Goal: Information Seeking & Learning: Learn about a topic

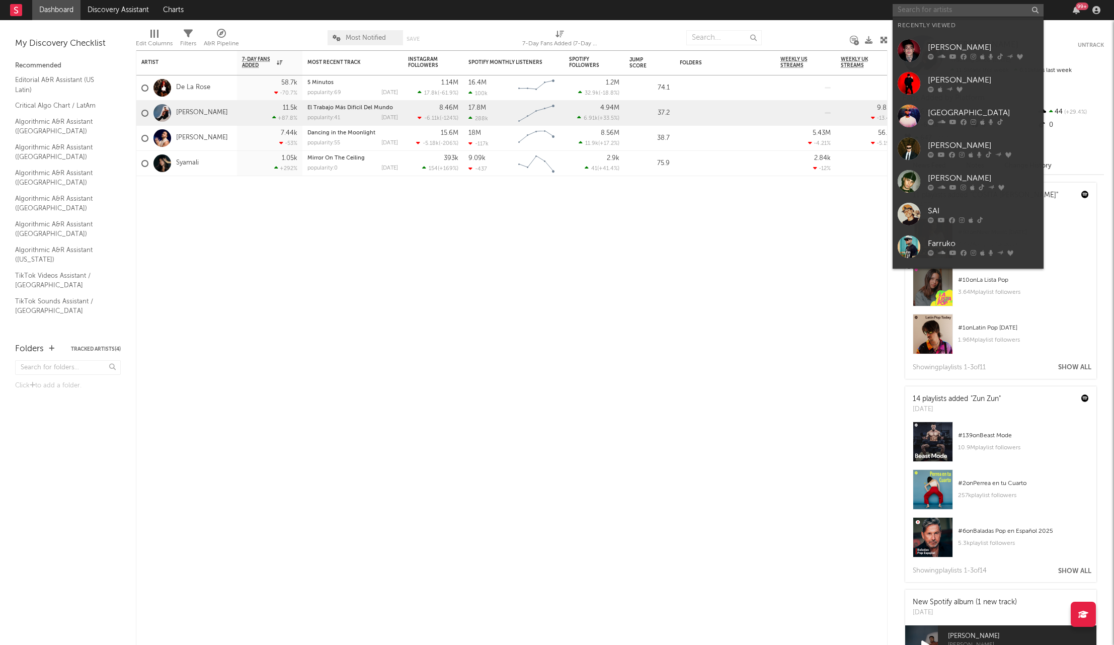
click at [911, 9] on input "text" at bounding box center [967, 10] width 151 height 13
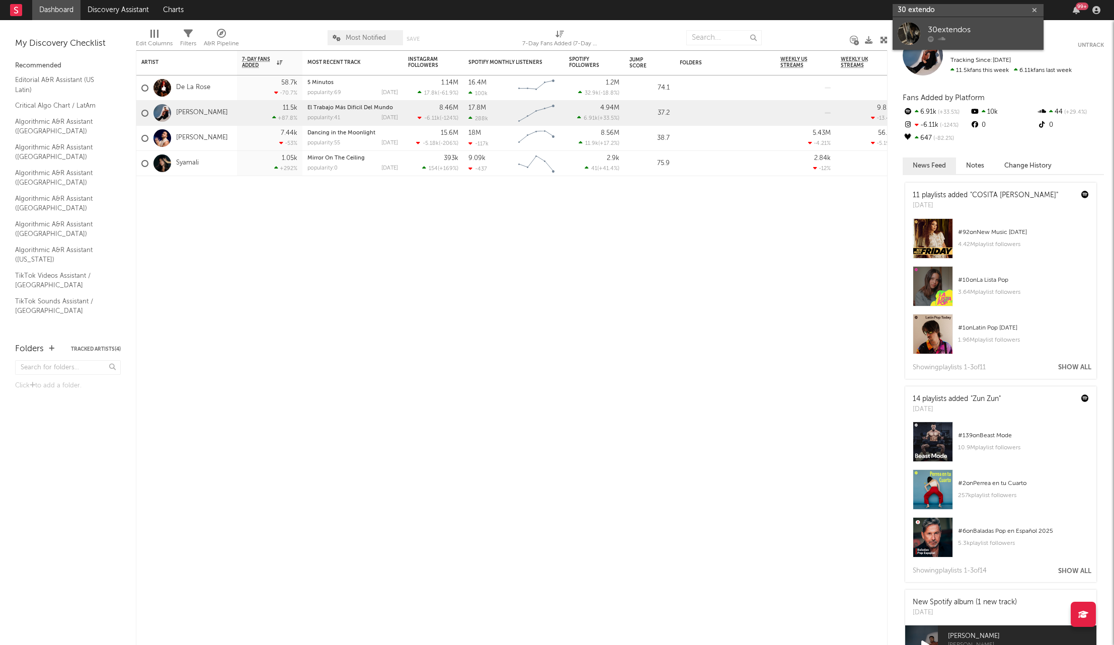
type input "30 extendo"
click at [922, 32] on link "30extendos" at bounding box center [967, 33] width 151 height 33
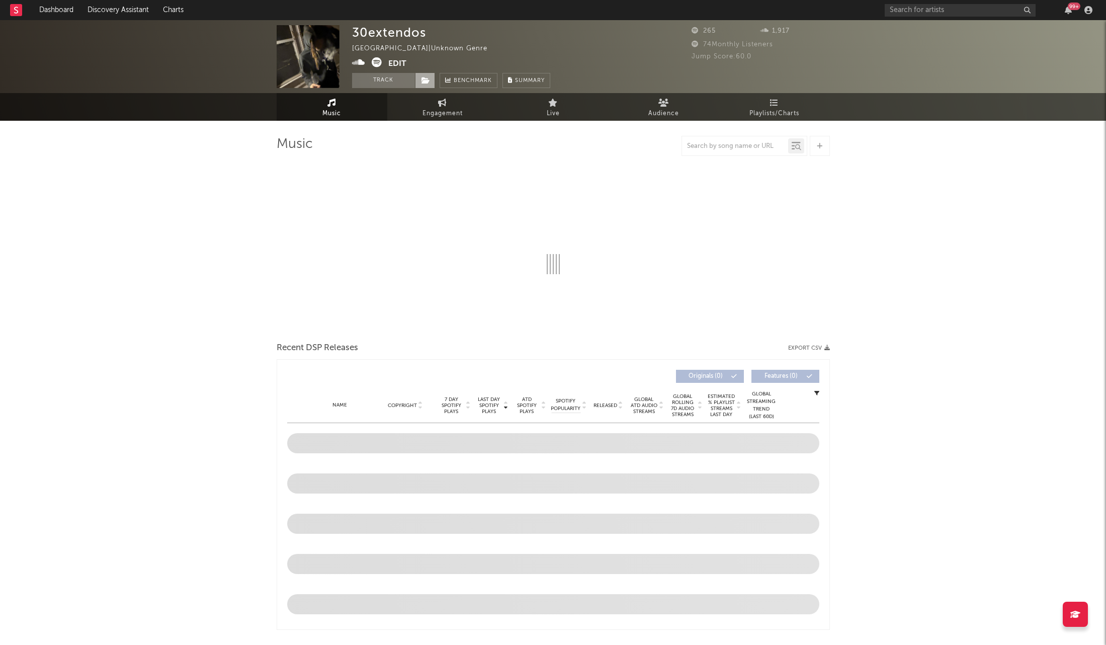
select select "6m"
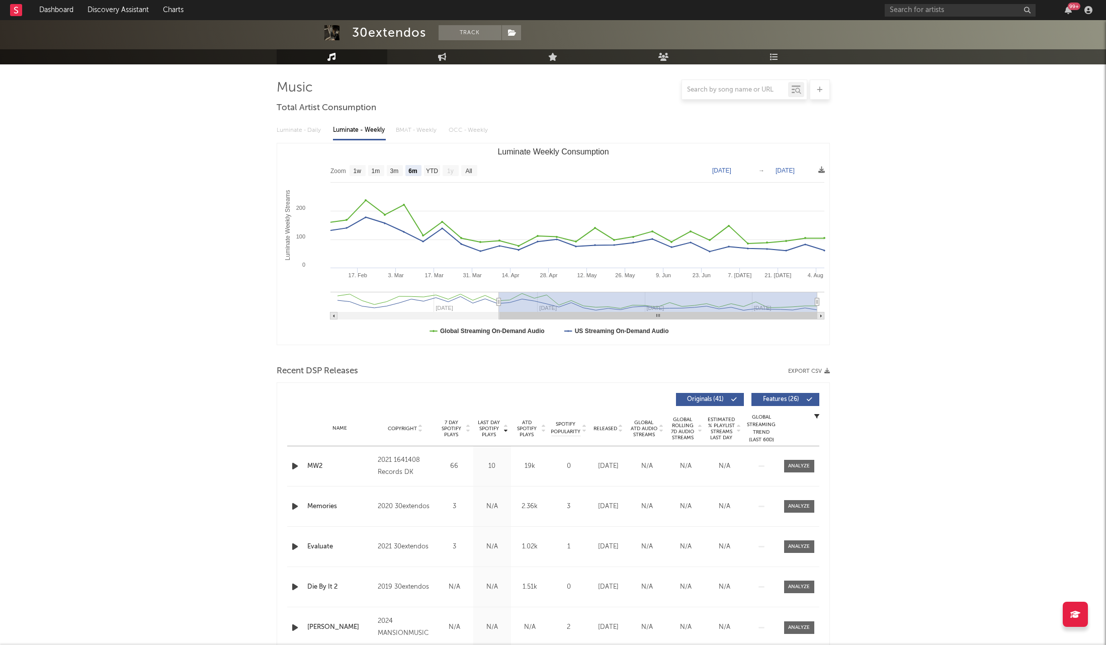
scroll to position [114, 0]
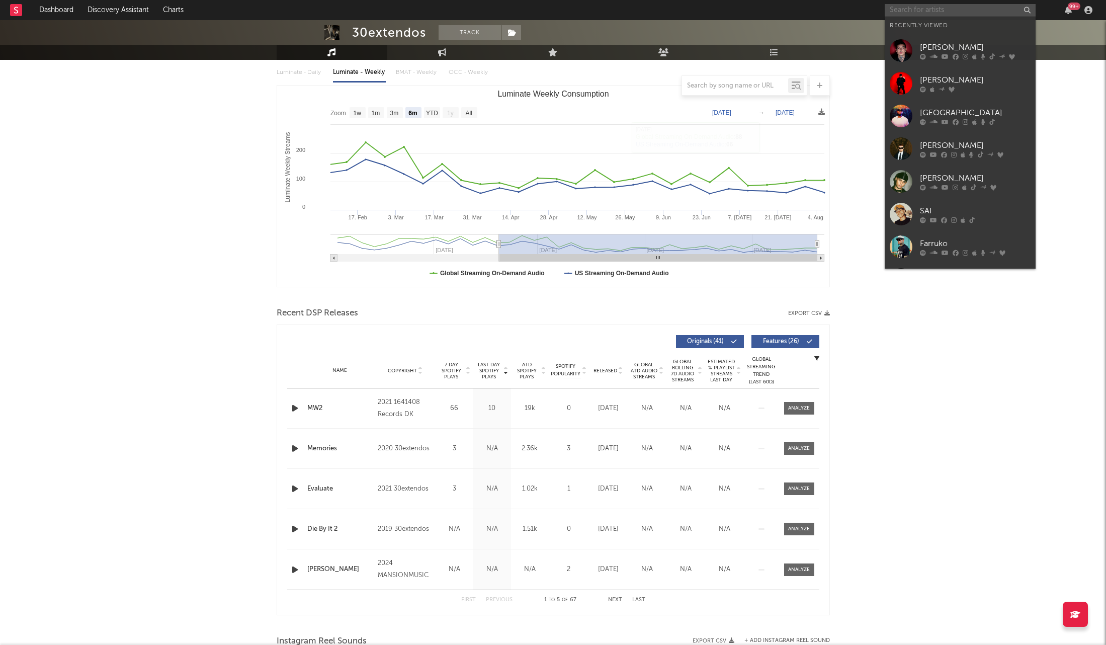
click at [937, 10] on input "text" at bounding box center [960, 10] width 151 height 13
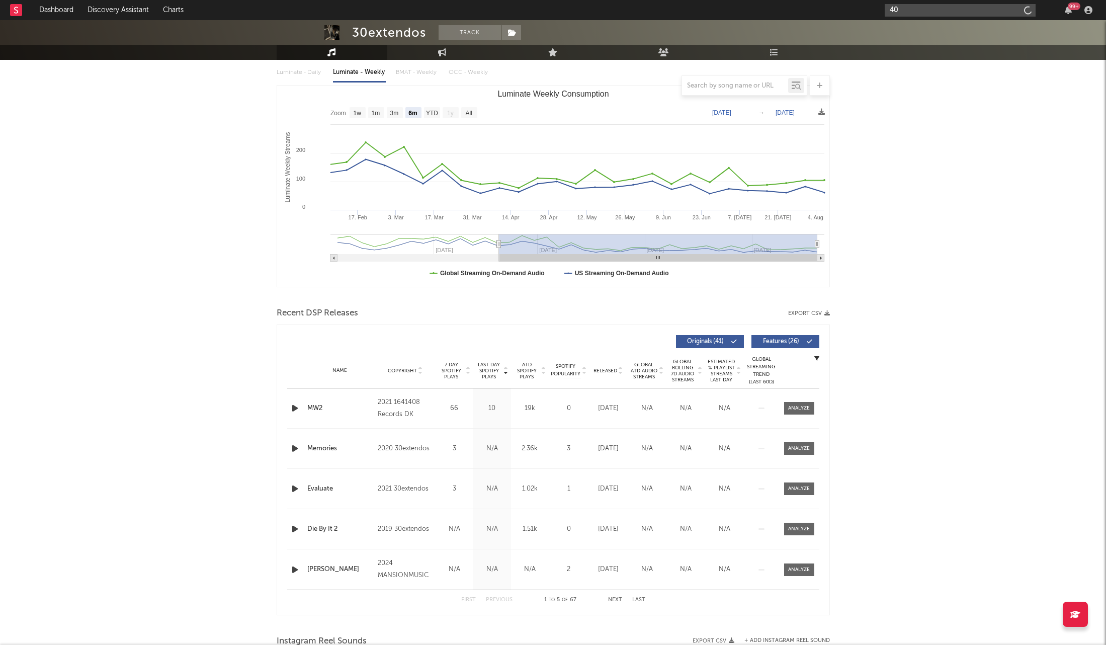
type input "4"
type input "3"
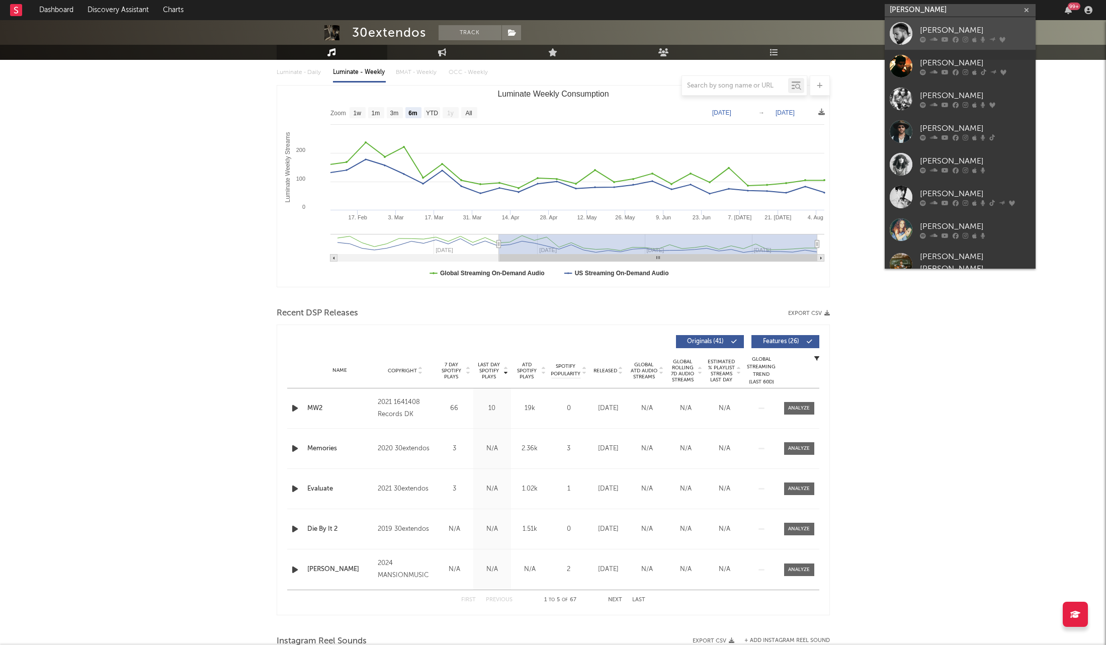
type input "[PERSON_NAME]"
click at [959, 34] on div "[PERSON_NAME]" at bounding box center [975, 30] width 111 height 12
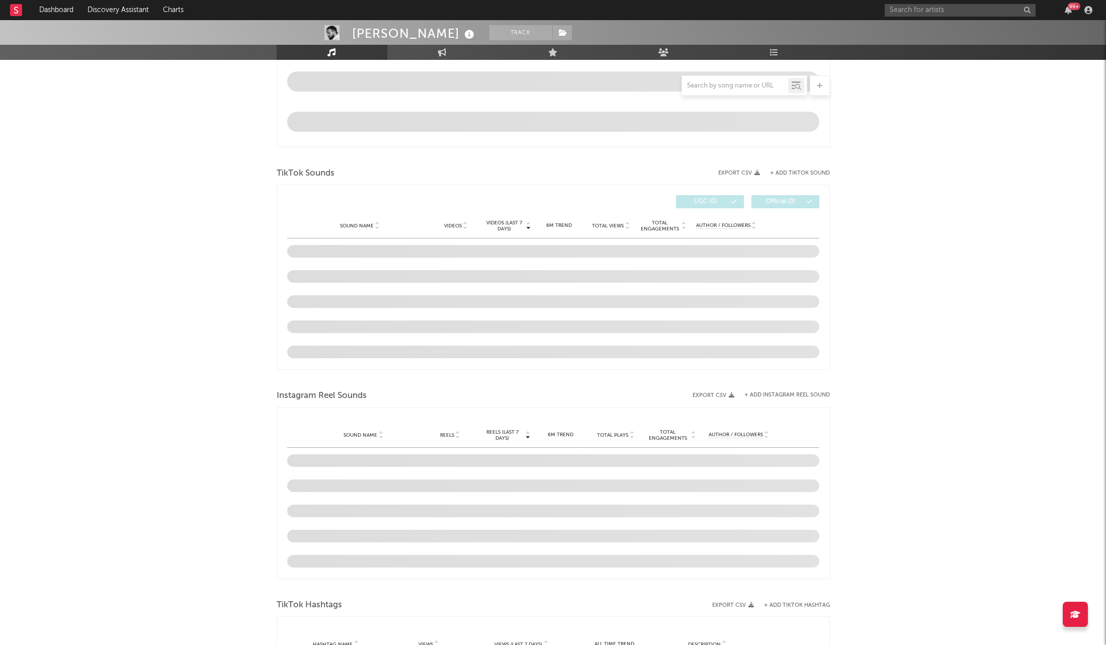
select select "6m"
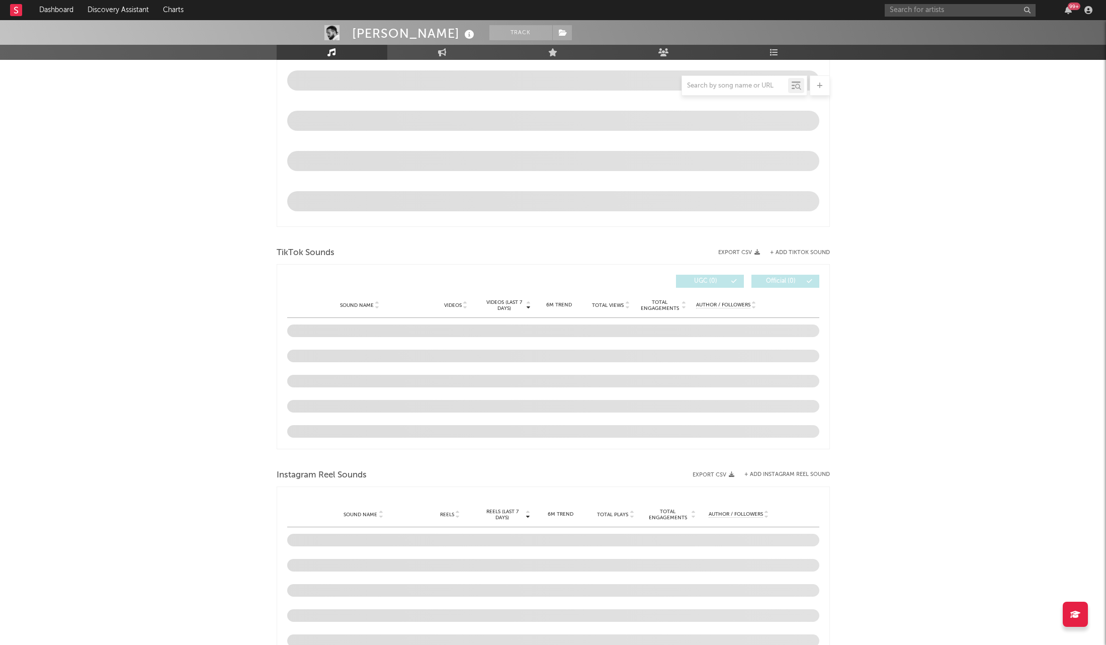
scroll to position [562, 0]
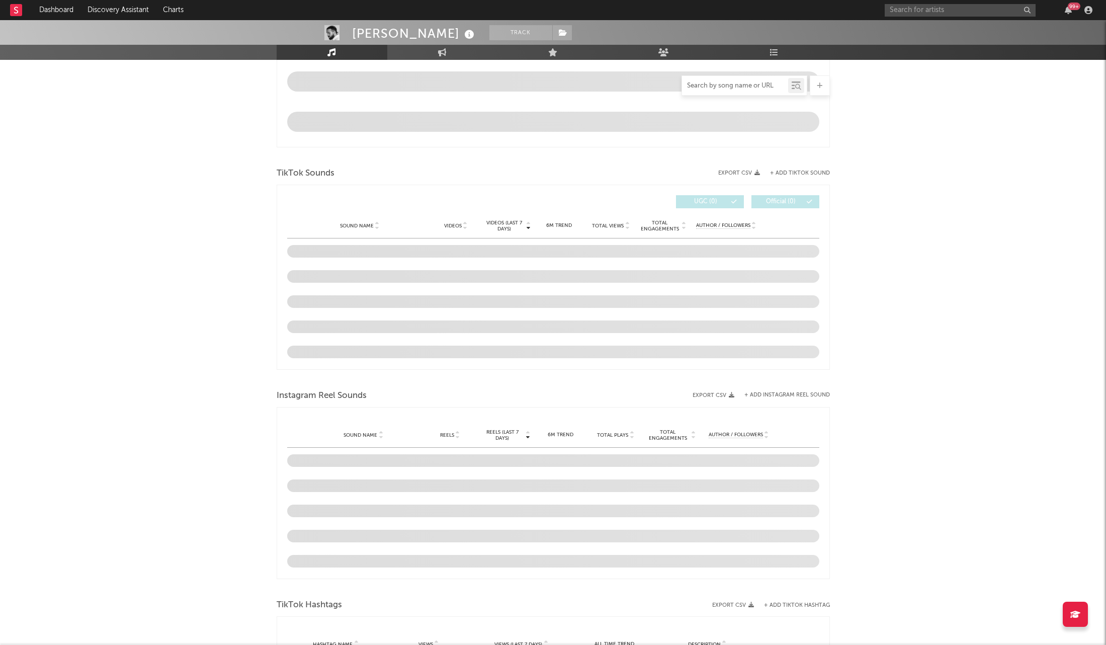
click at [724, 86] on input "text" at bounding box center [735, 86] width 106 height 8
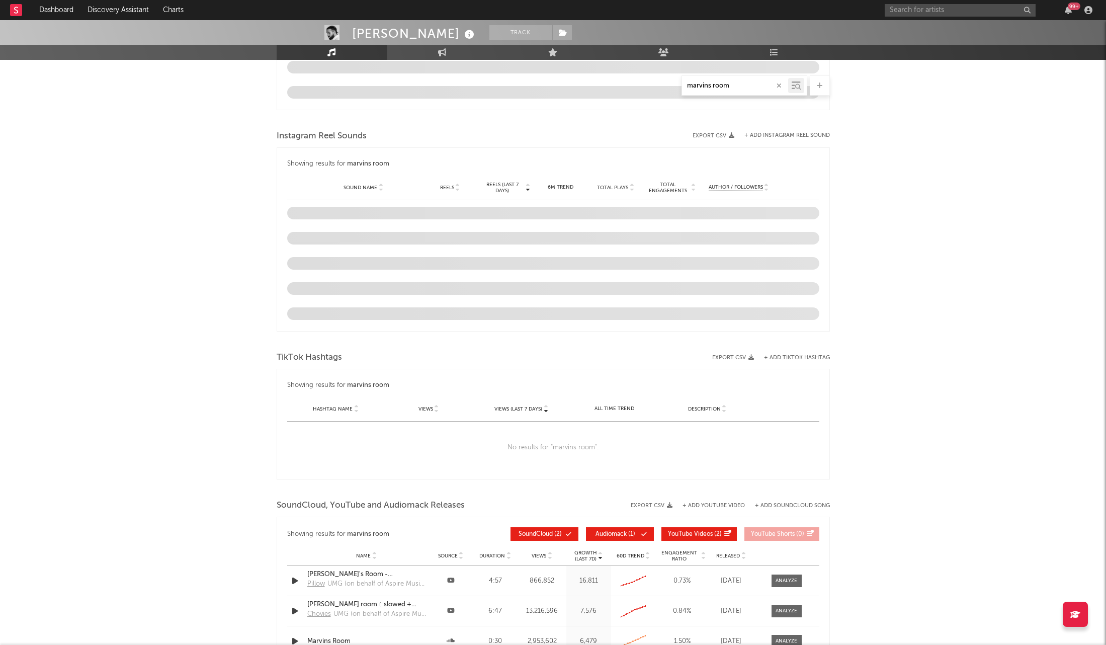
scroll to position [846, 0]
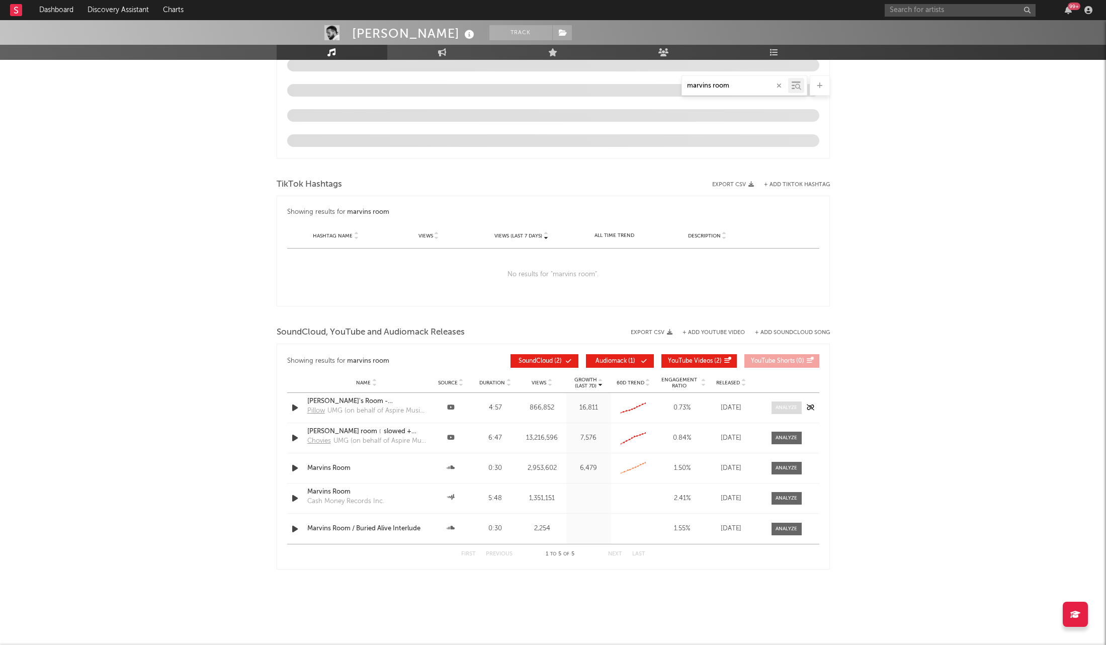
type input "marvins room"
click at [778, 409] on div at bounding box center [787, 408] width 22 height 8
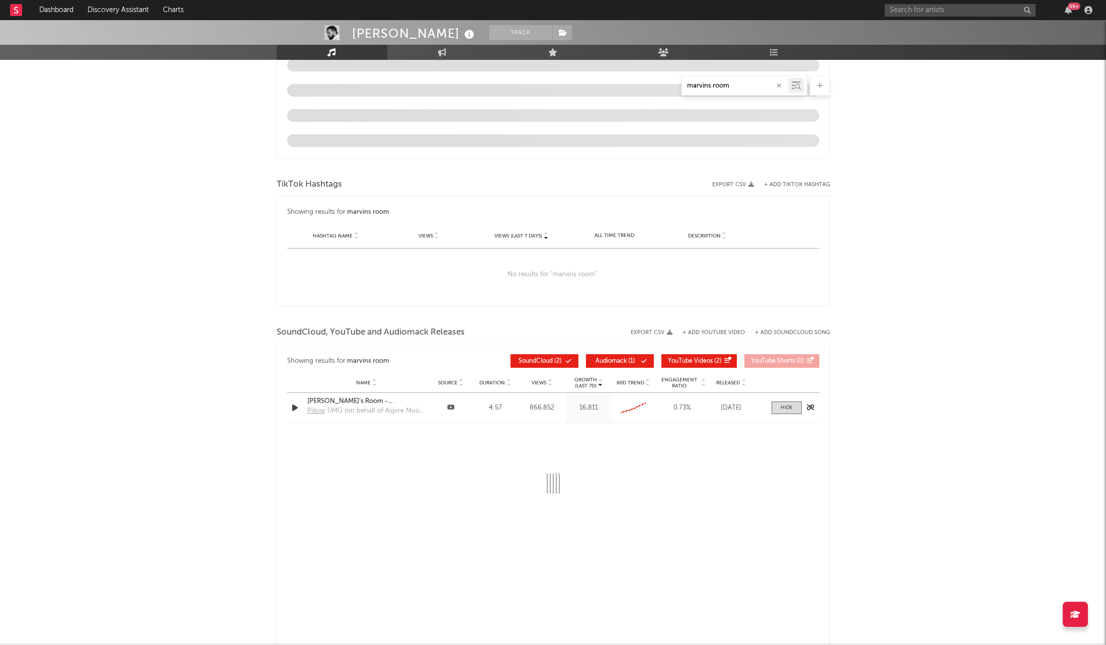
select select "6m"
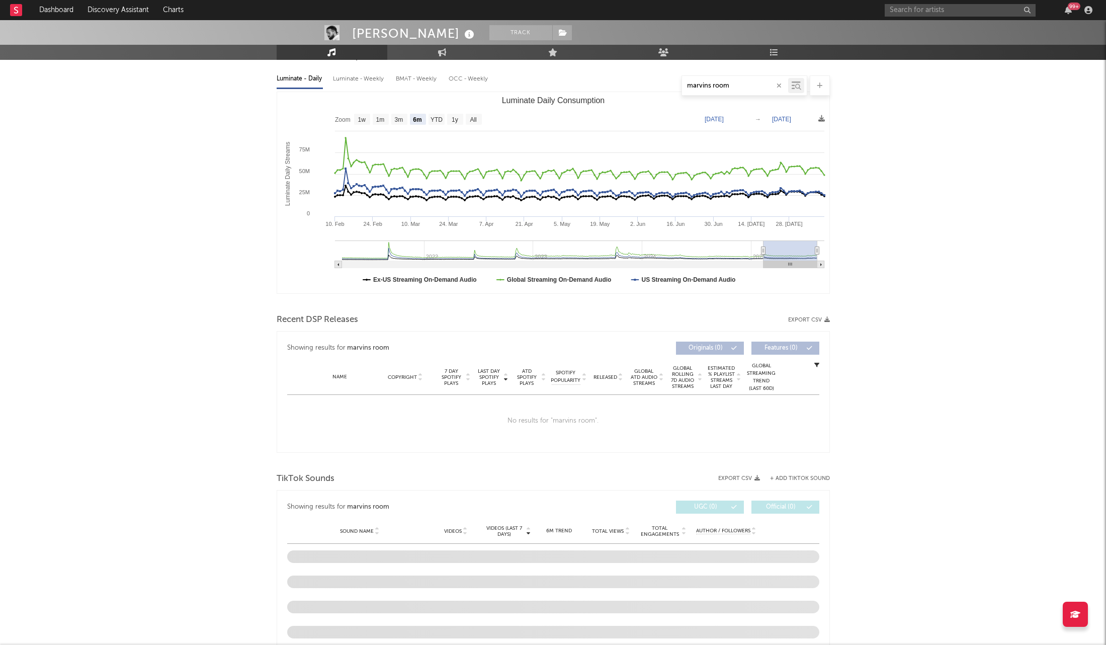
scroll to position [0, 0]
